Goal: Task Accomplishment & Management: Manage account settings

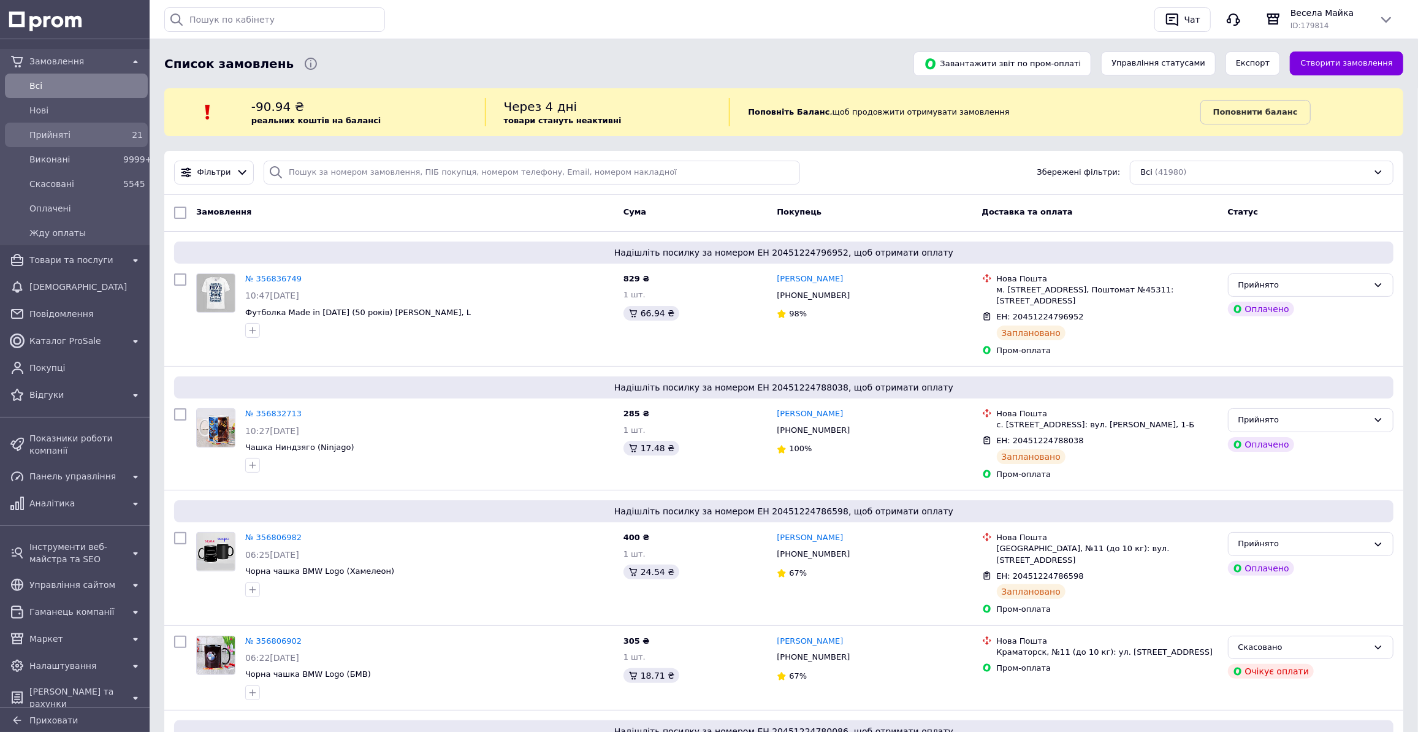
click at [85, 135] on span "Прийняті" at bounding box center [73, 135] width 89 height 12
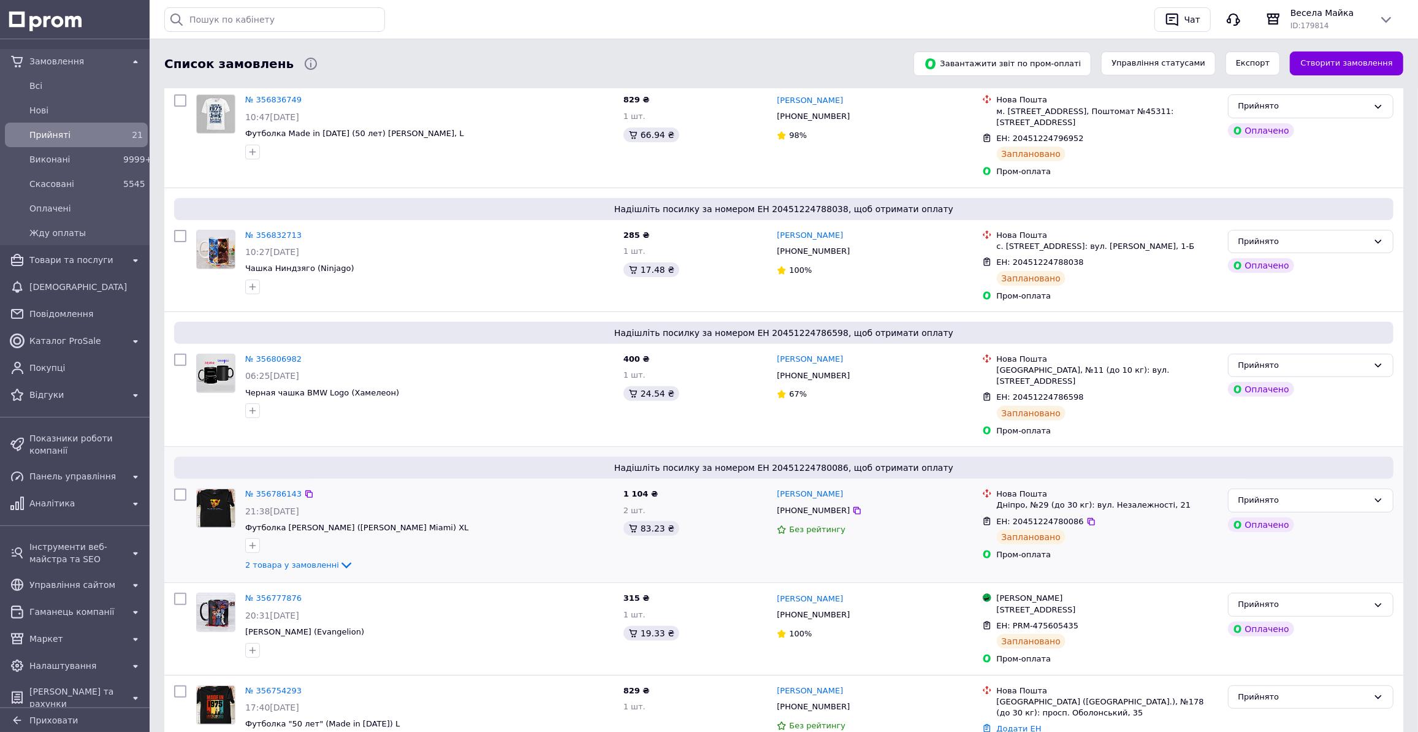
scroll to position [278, 0]
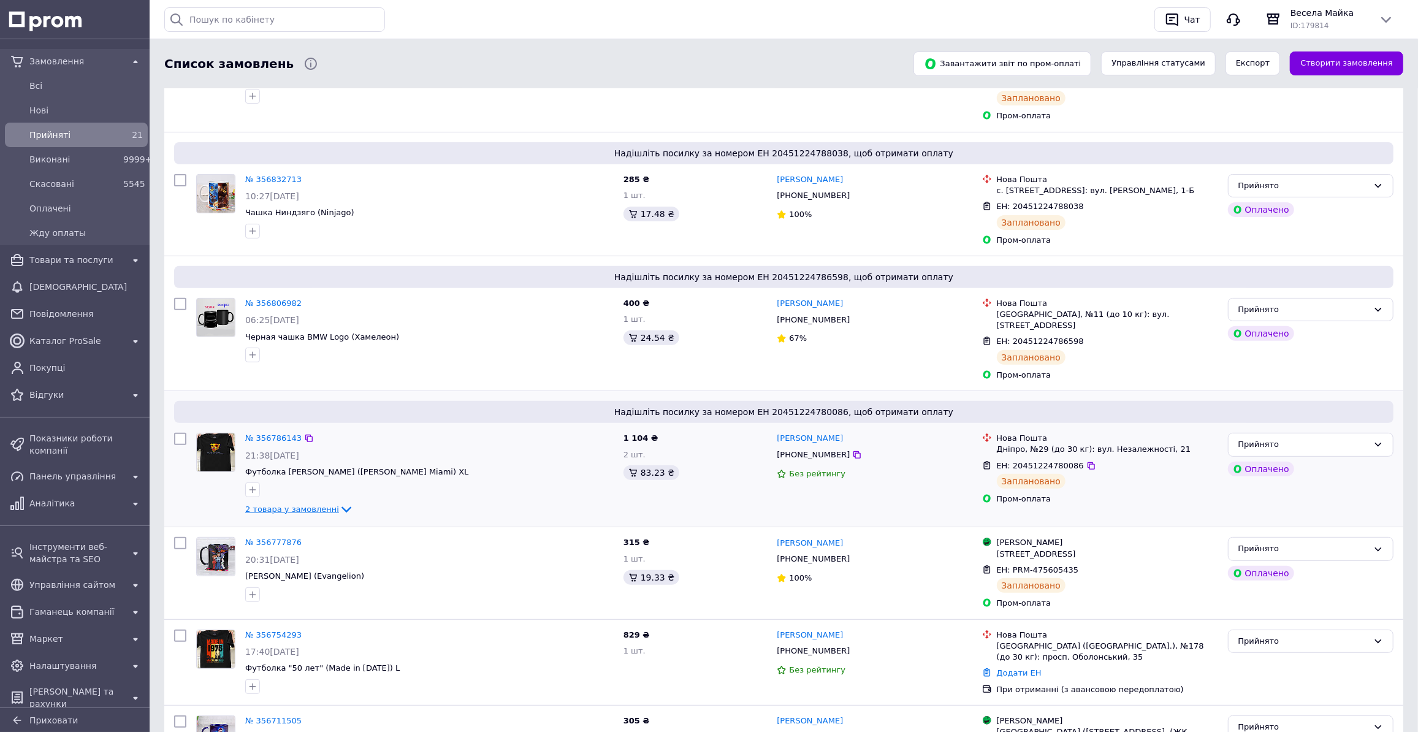
click at [339, 502] on icon at bounding box center [346, 509] width 15 height 15
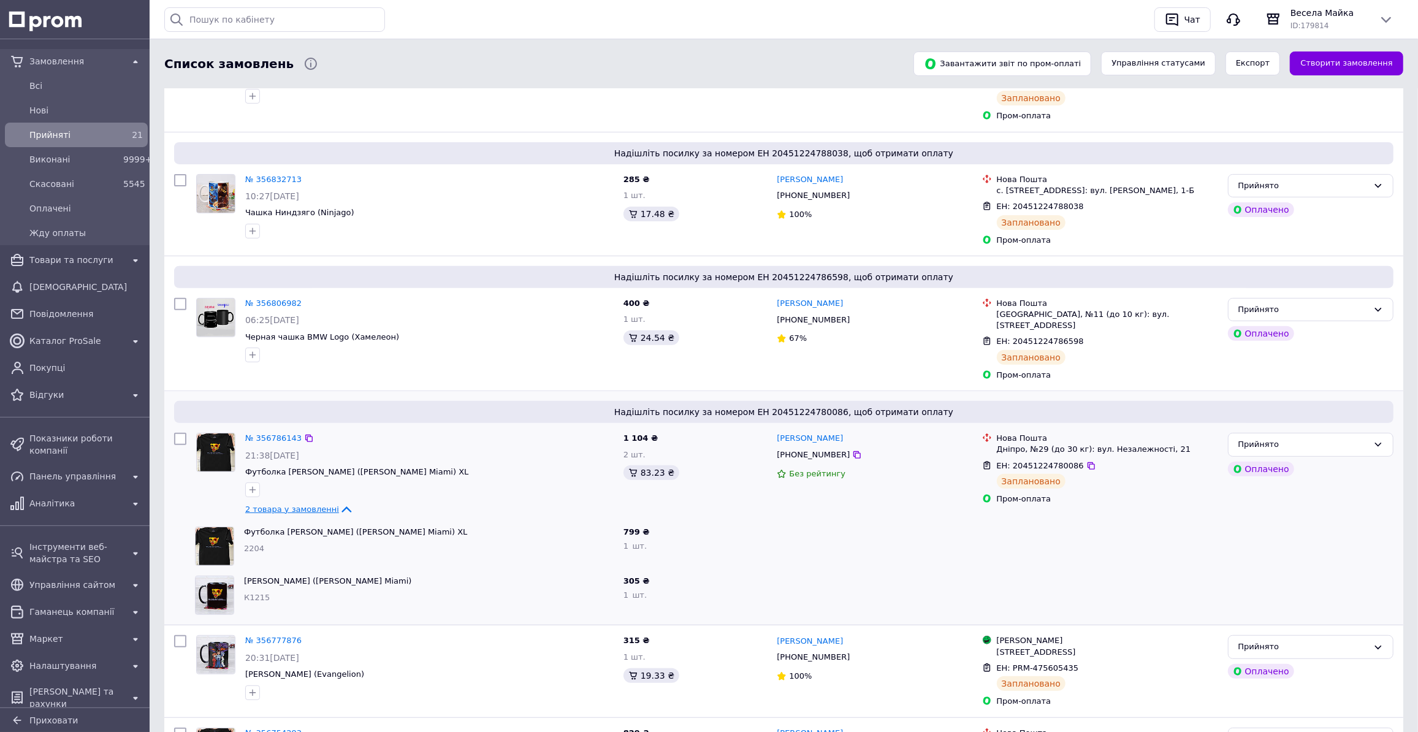
click at [339, 502] on icon at bounding box center [346, 509] width 15 height 15
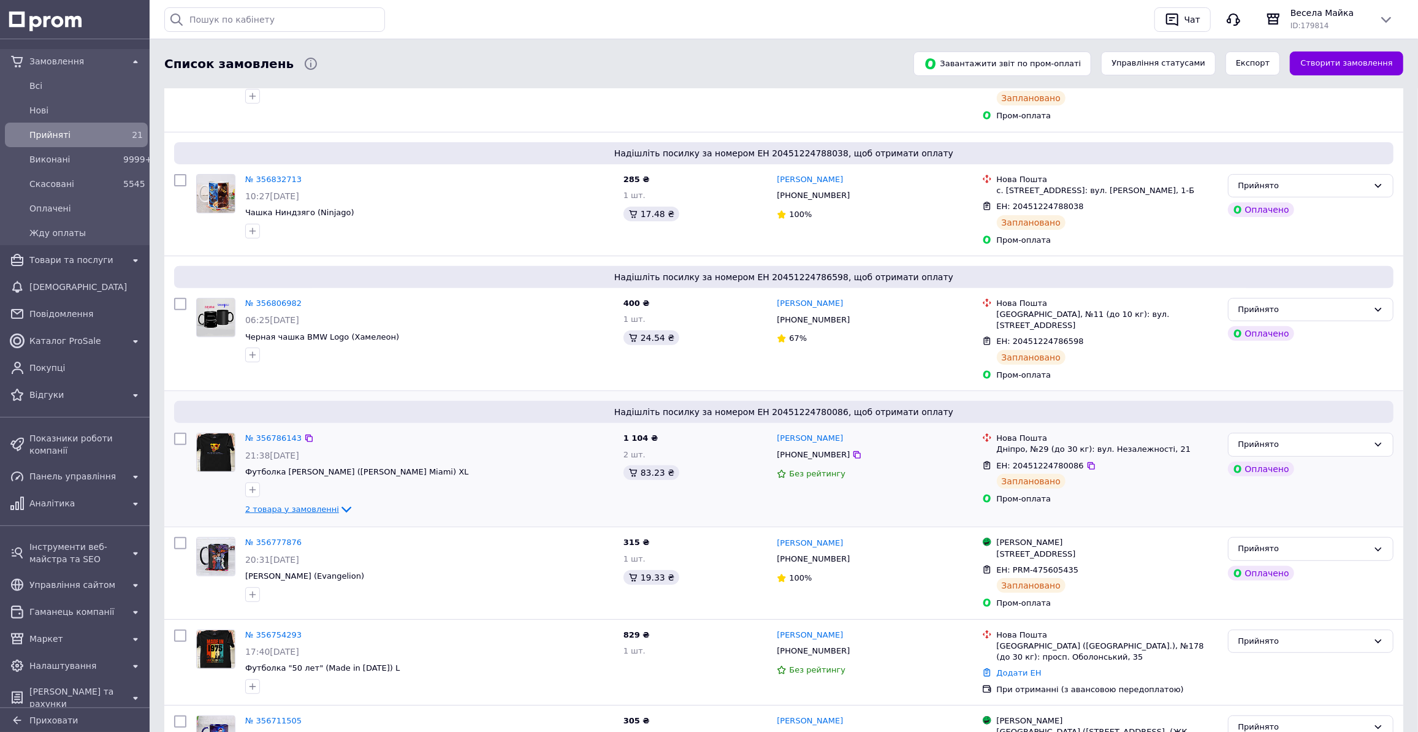
click at [339, 502] on icon at bounding box center [346, 509] width 15 height 15
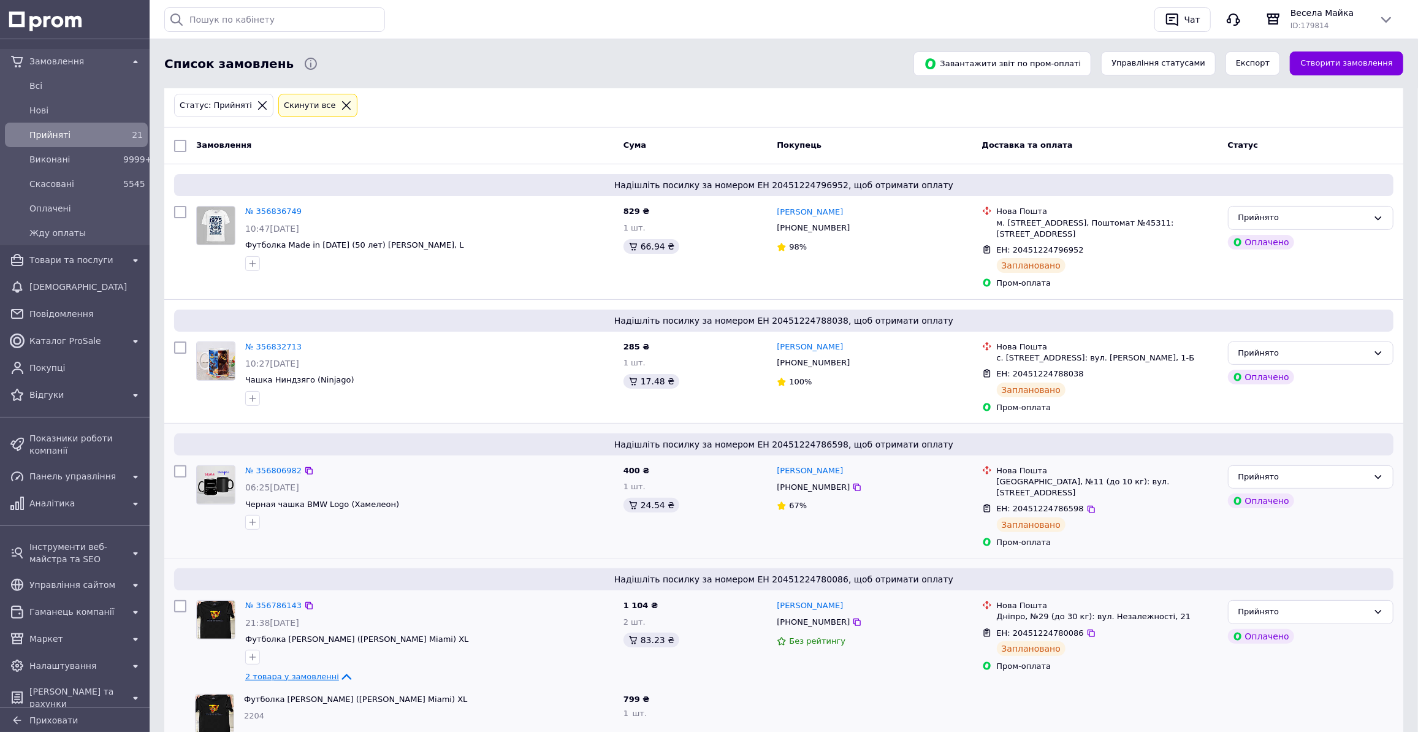
scroll to position [167, 0]
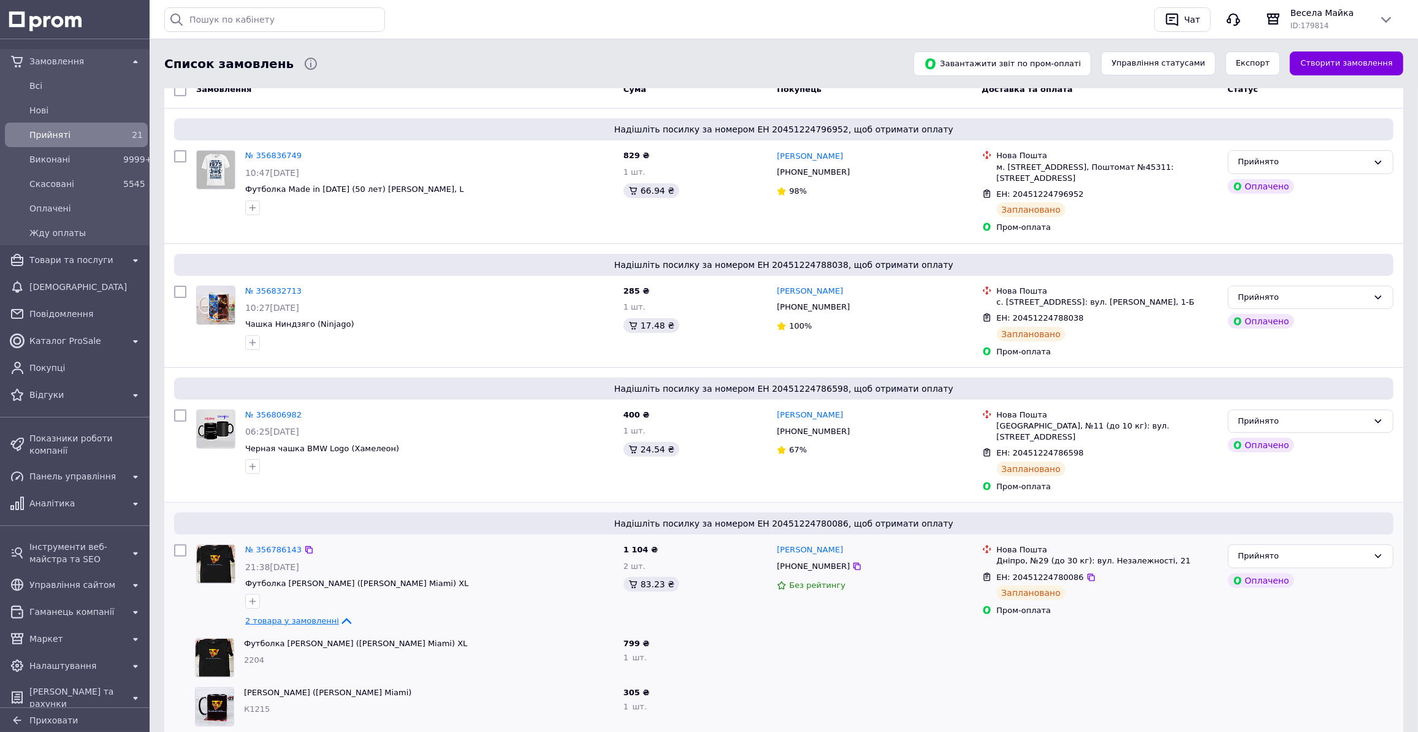
click at [341, 618] on icon at bounding box center [346, 621] width 10 height 6
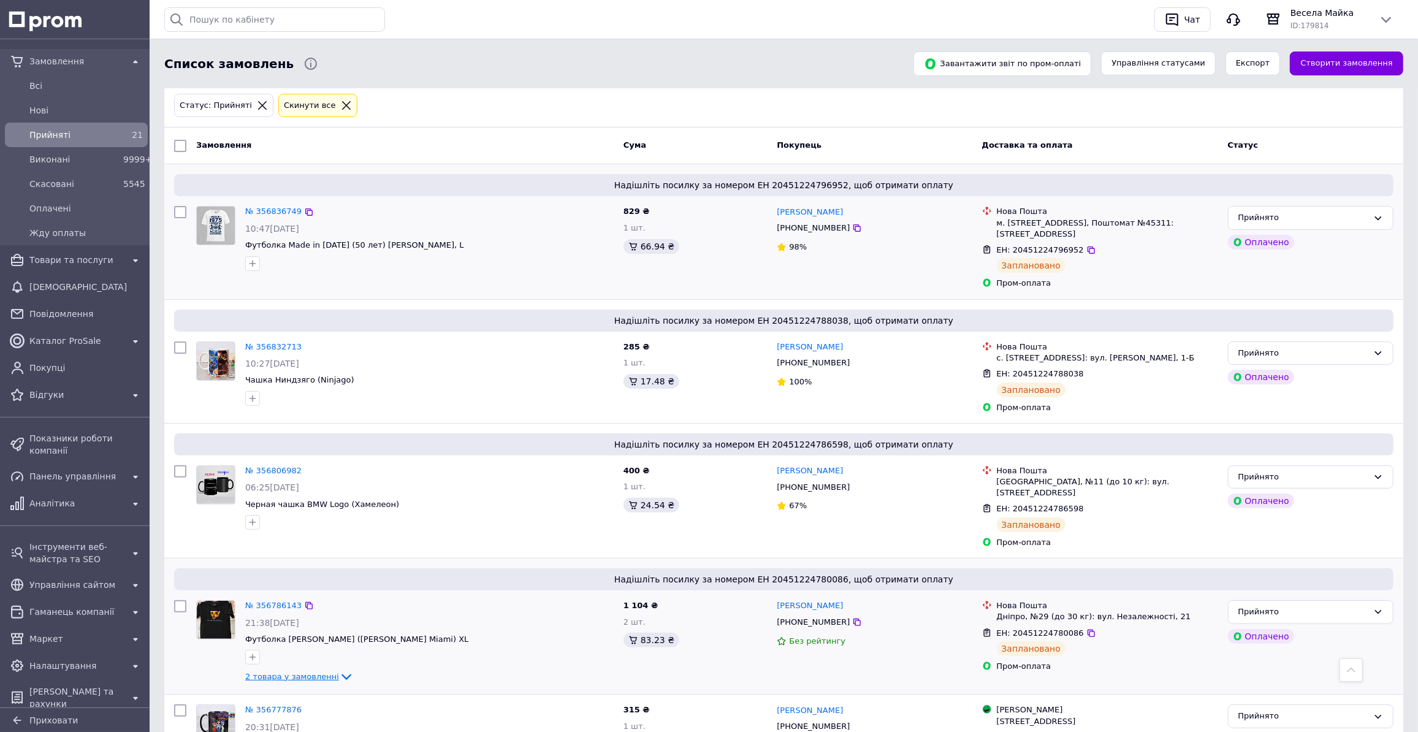
scroll to position [0, 0]
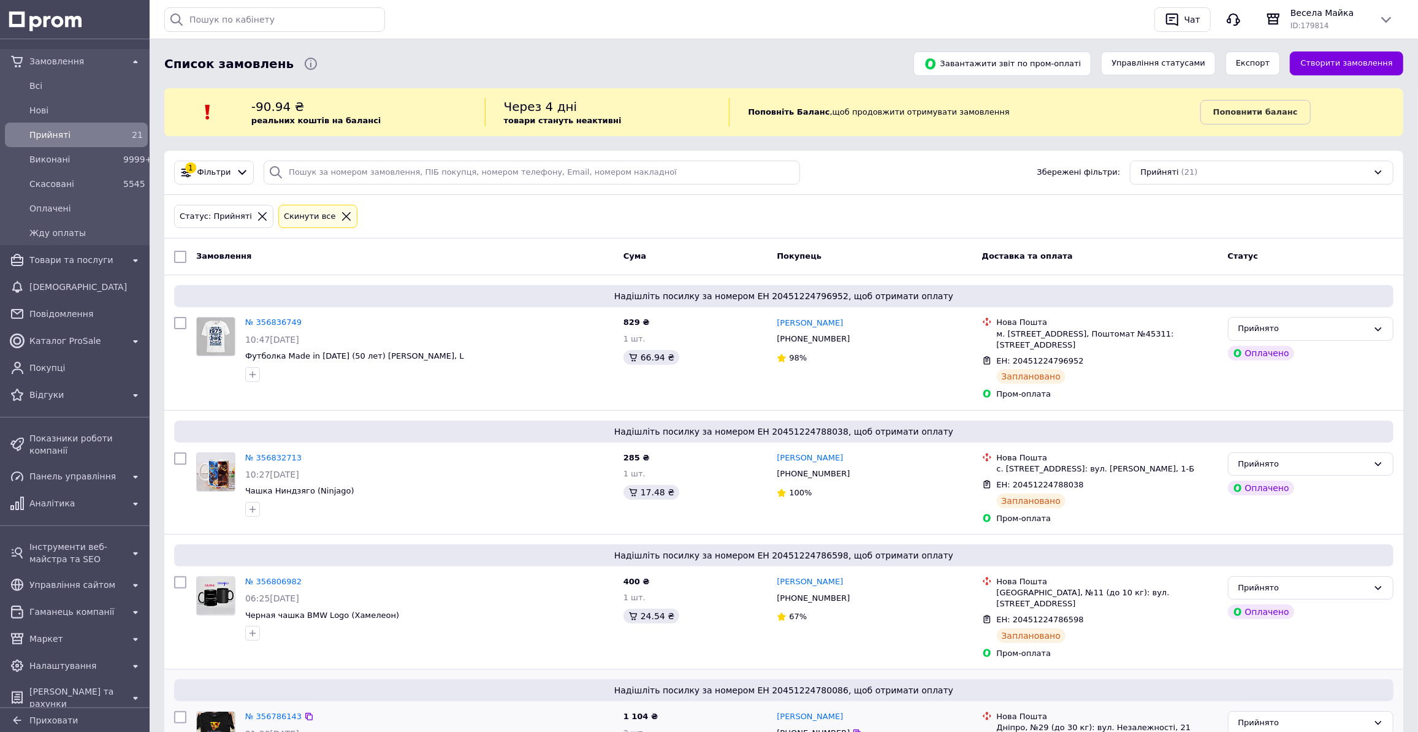
click at [257, 214] on icon at bounding box center [262, 216] width 11 height 11
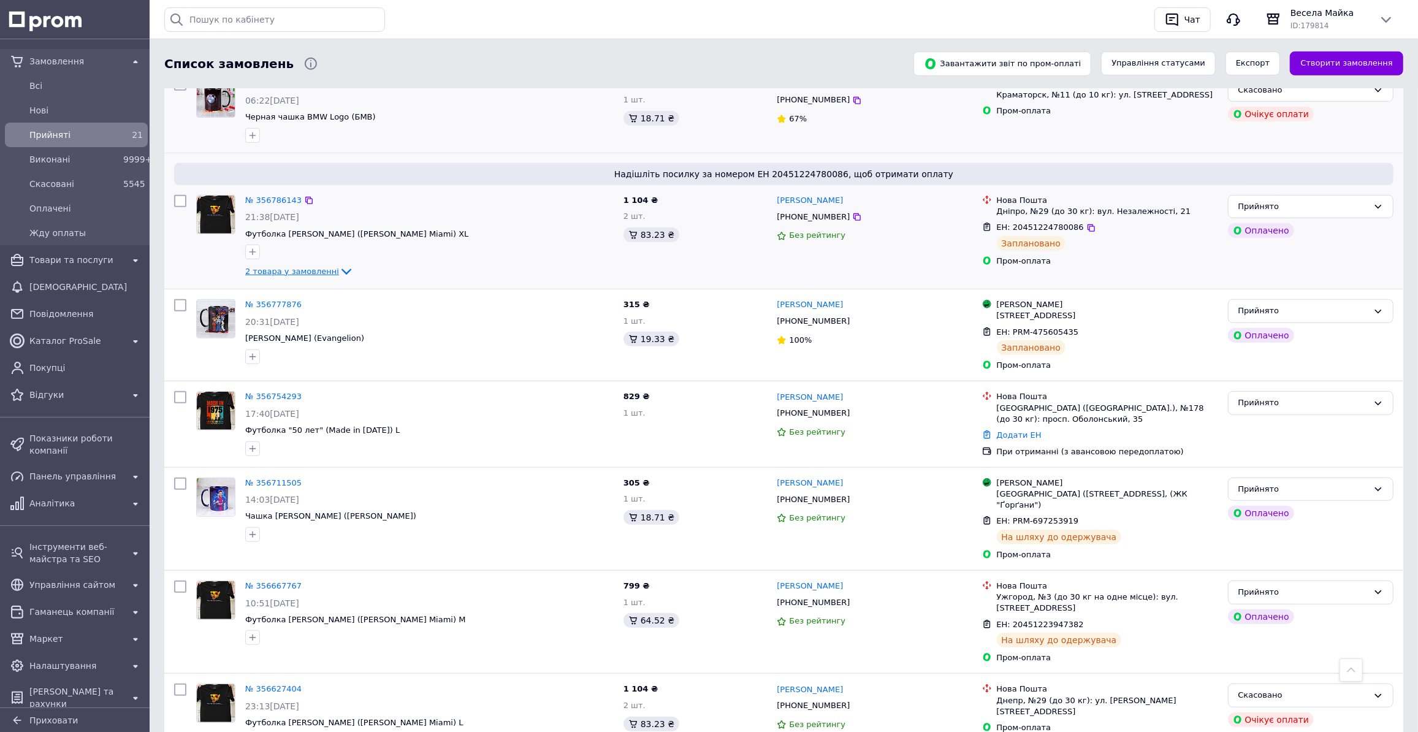
scroll to position [724, 0]
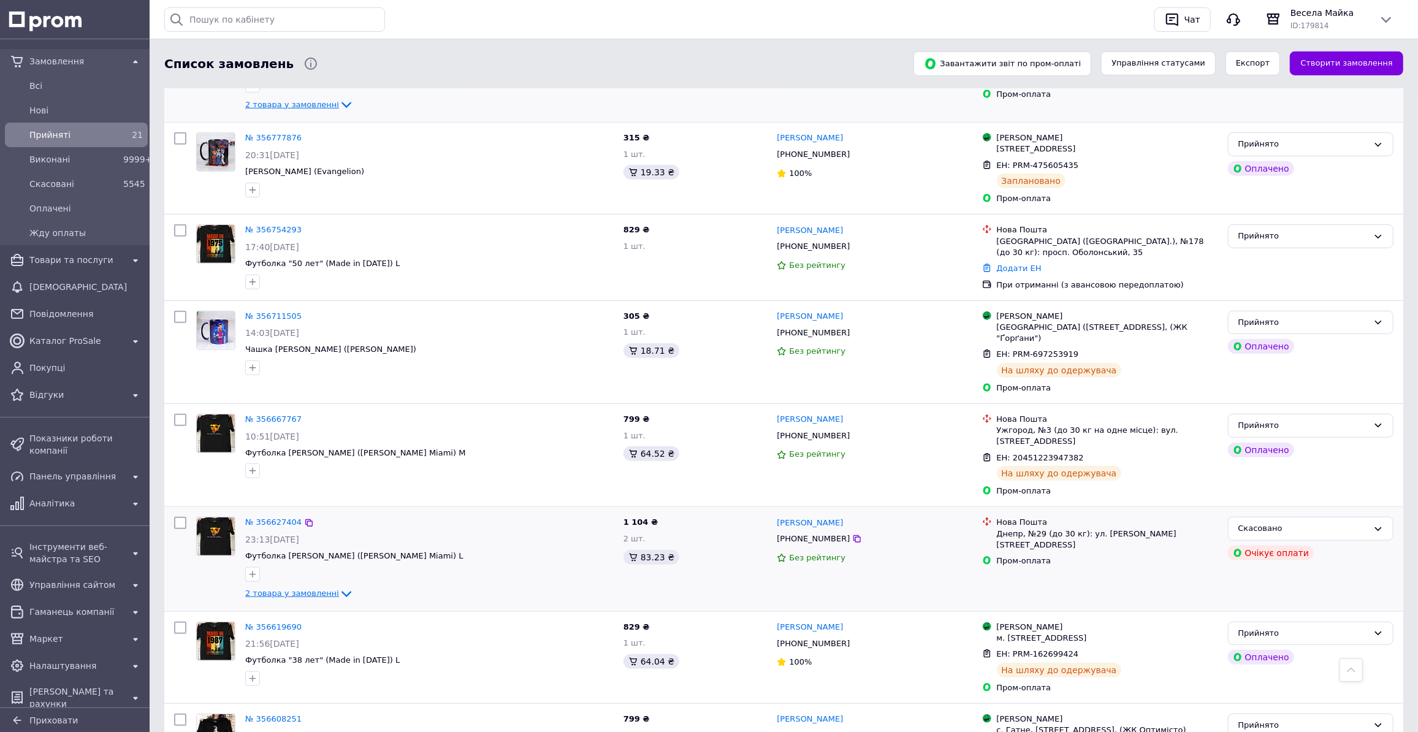
click at [339, 587] on icon at bounding box center [346, 594] width 15 height 15
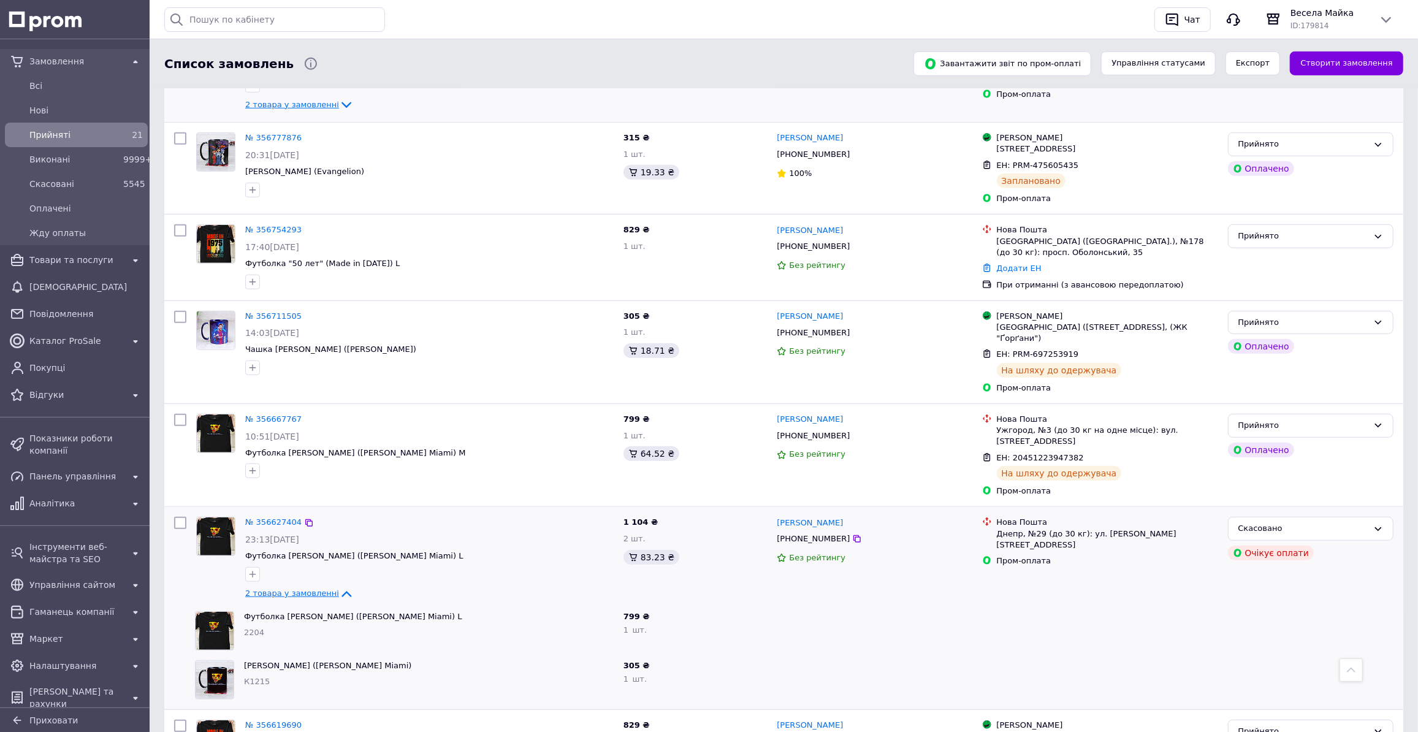
click at [44, 132] on span "Прийняті" at bounding box center [73, 135] width 89 height 12
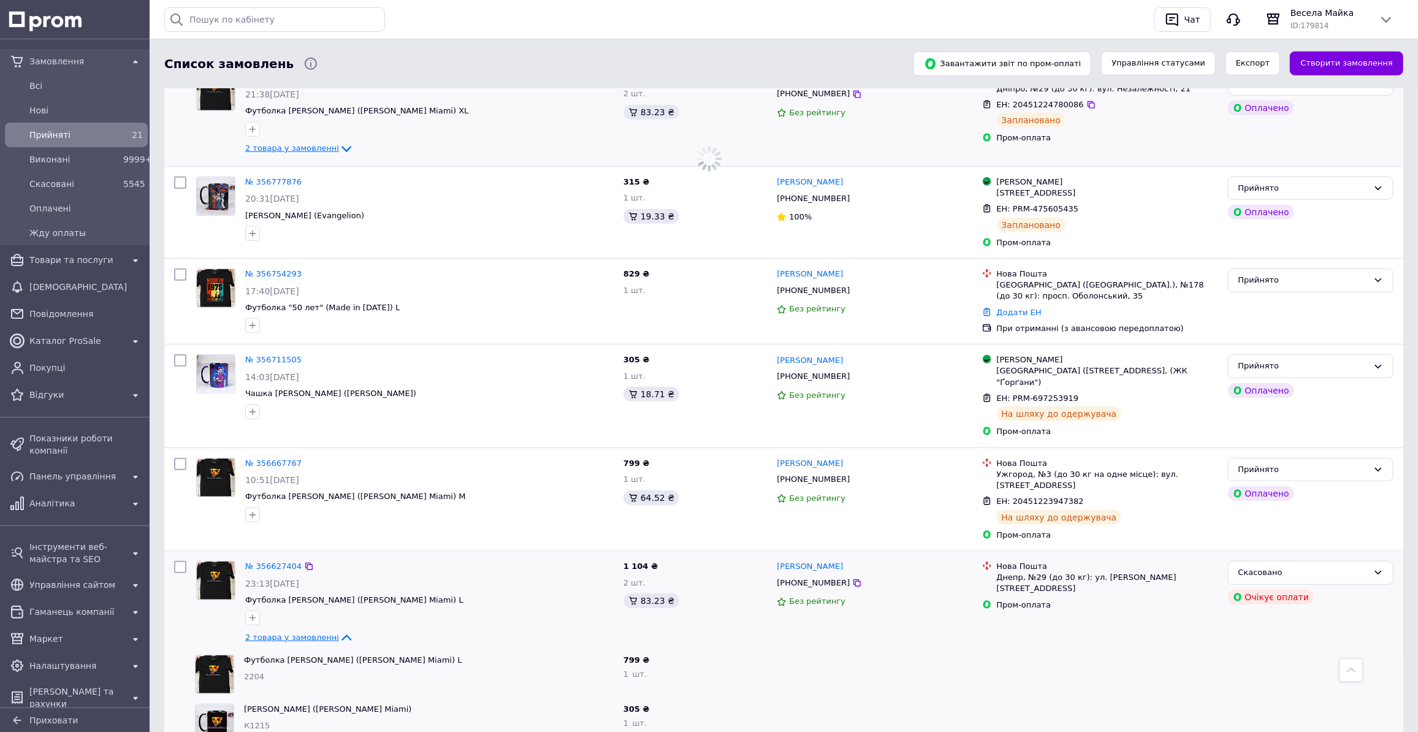
scroll to position [767, 0]
